Goal: Find specific page/section: Find specific page/section

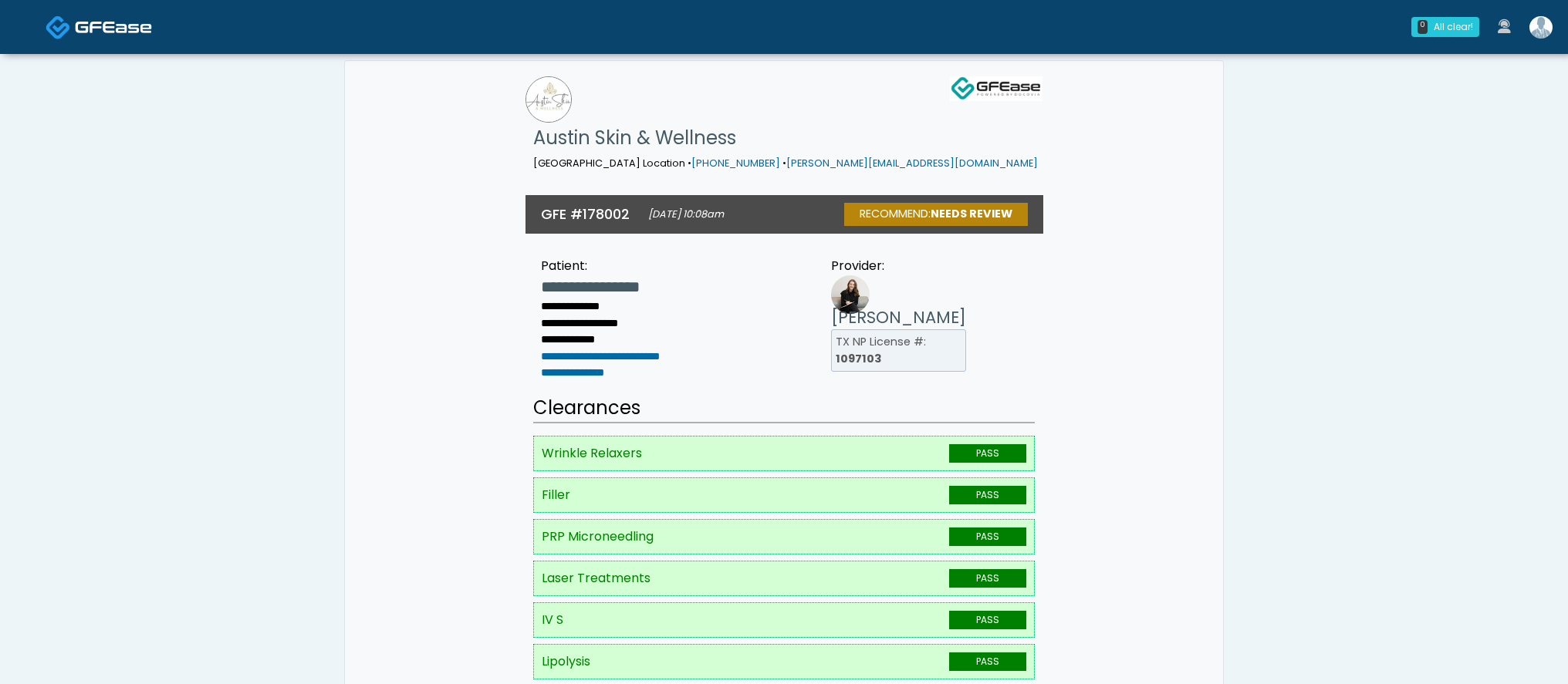
click at [114, 37] on span at bounding box center [113, 26] width 77 height 22
click at [654, 288] on h3 "**********" at bounding box center [618, 286] width 156 height 23
